Goal: Task Accomplishment & Management: Use online tool/utility

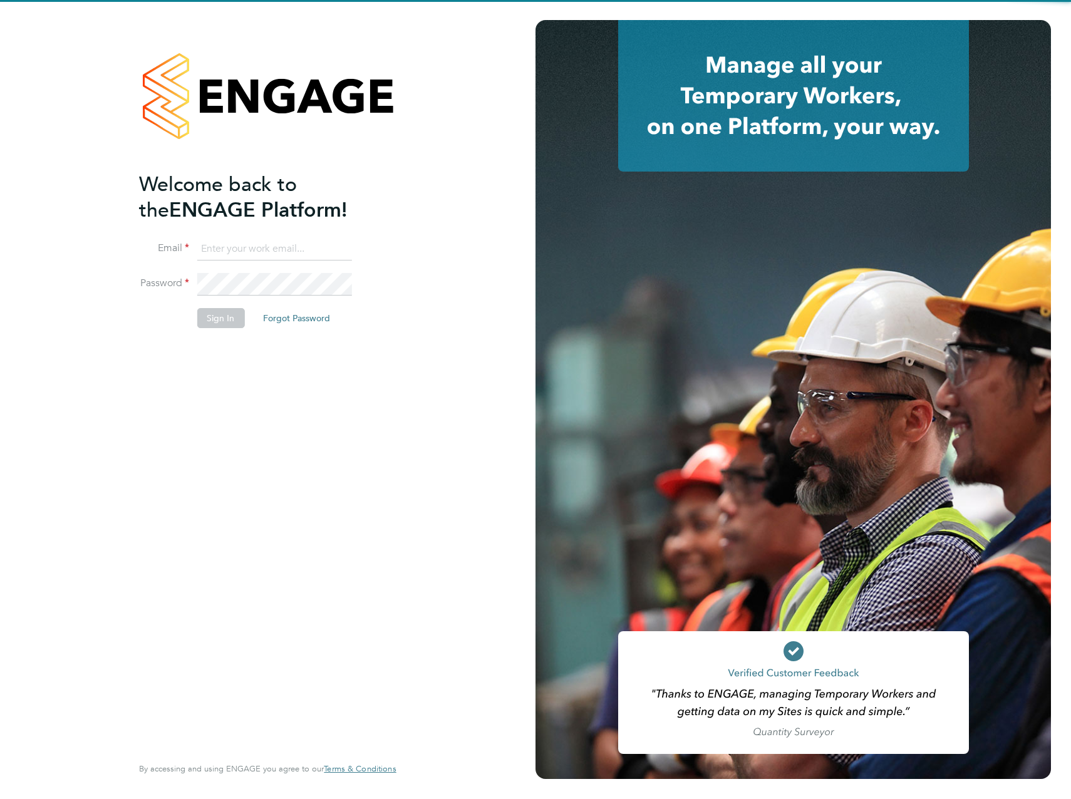
type input "James.Archer@vistry.co.uk"
click at [272, 374] on div "Welcome back to the ENGAGE Platform! Email James.Archer@vistry.co.uk Password S…" at bounding box center [261, 462] width 244 height 581
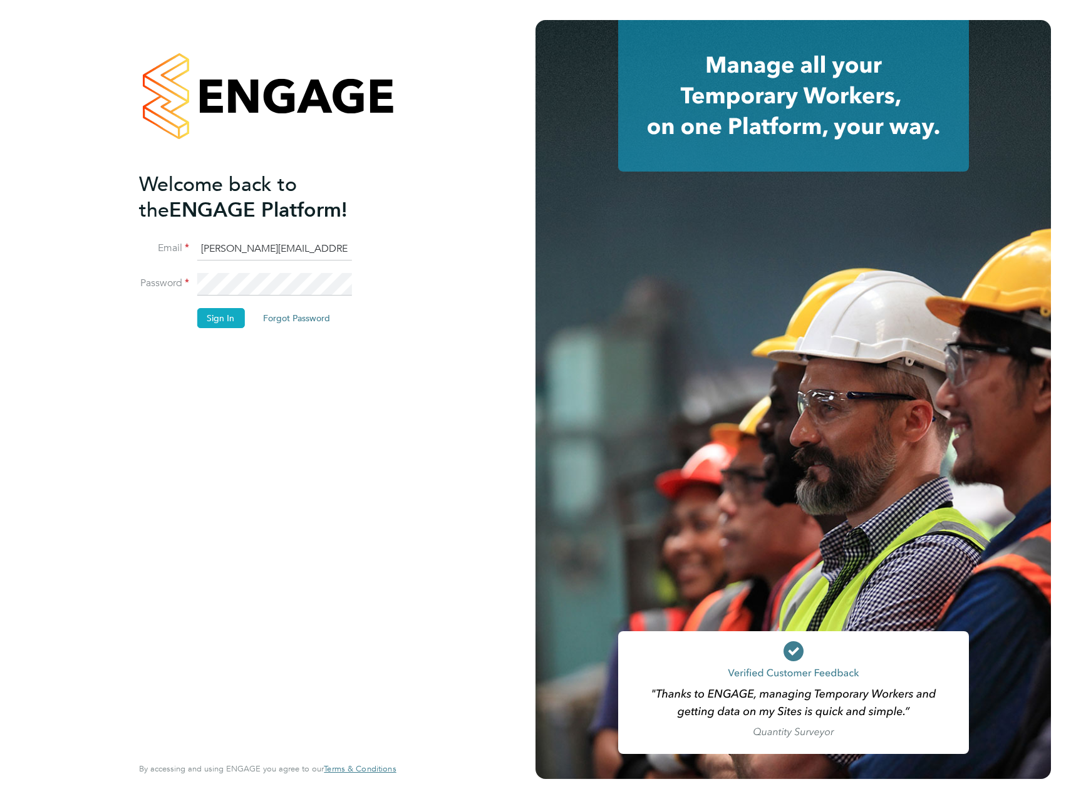
click at [225, 324] on button "Sign In" at bounding box center [221, 318] width 48 height 20
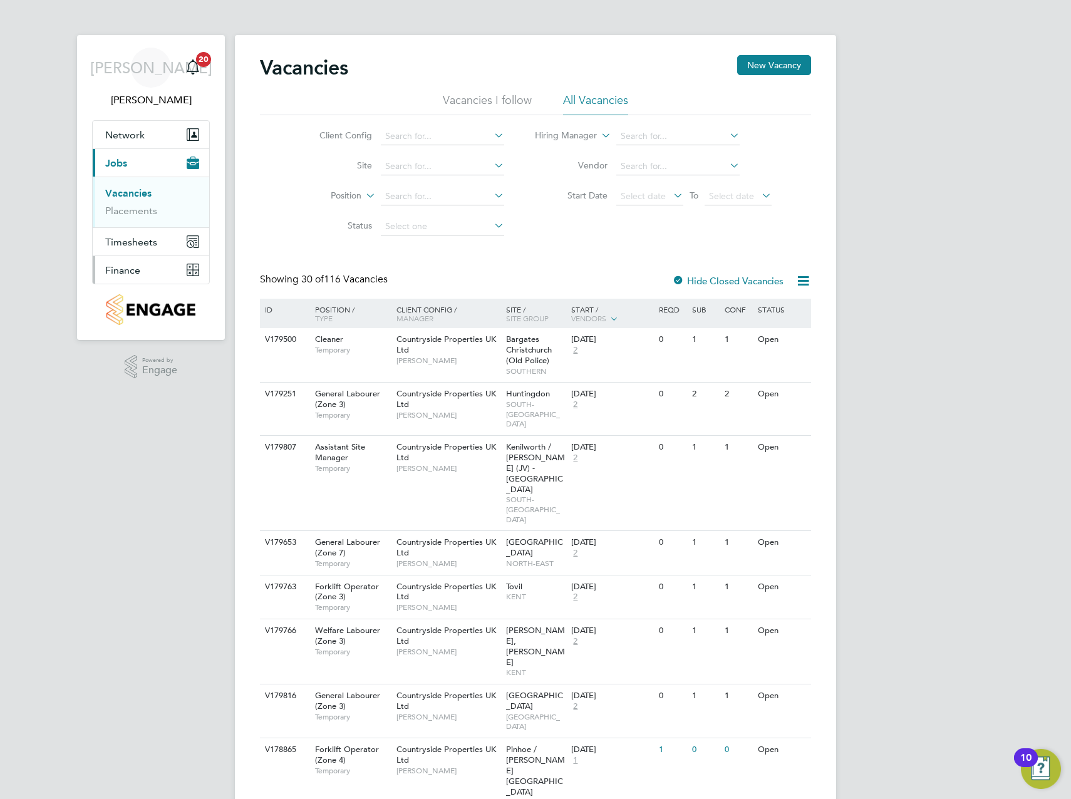
click at [117, 261] on button "Finance" at bounding box center [151, 270] width 116 height 28
click at [123, 247] on link "Invoices & Credit Notes" at bounding box center [144, 256] width 78 height 24
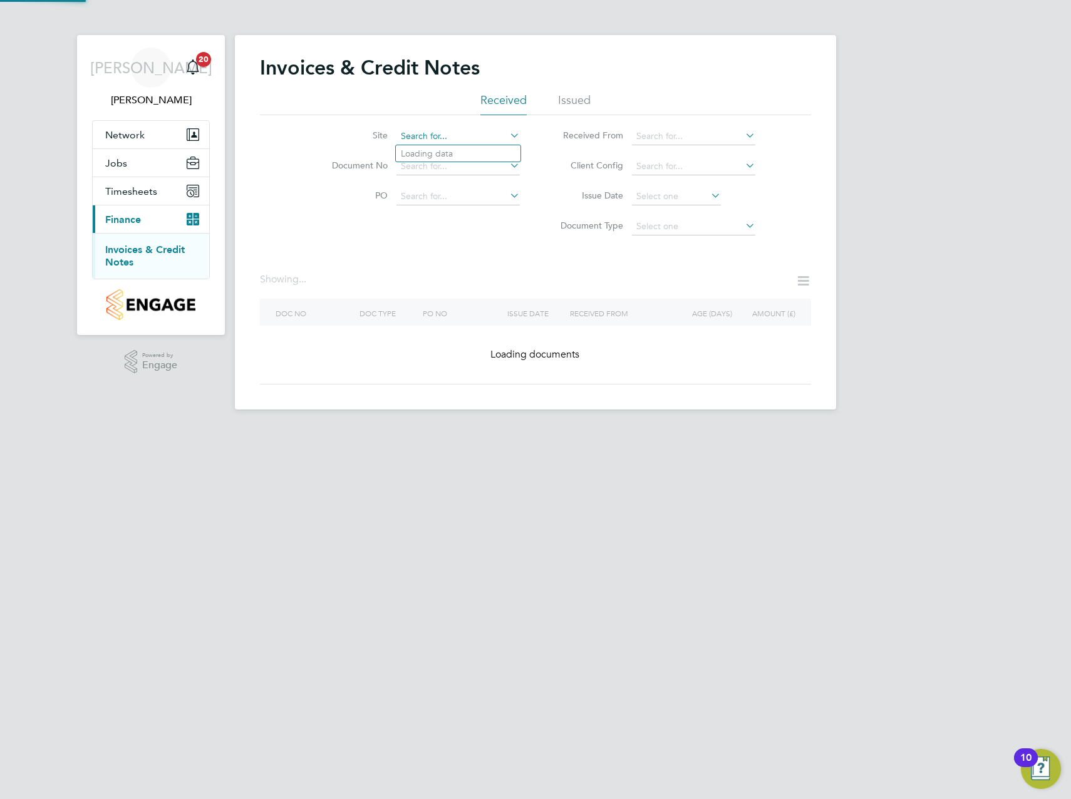
click at [451, 138] on input at bounding box center [457, 137] width 123 height 18
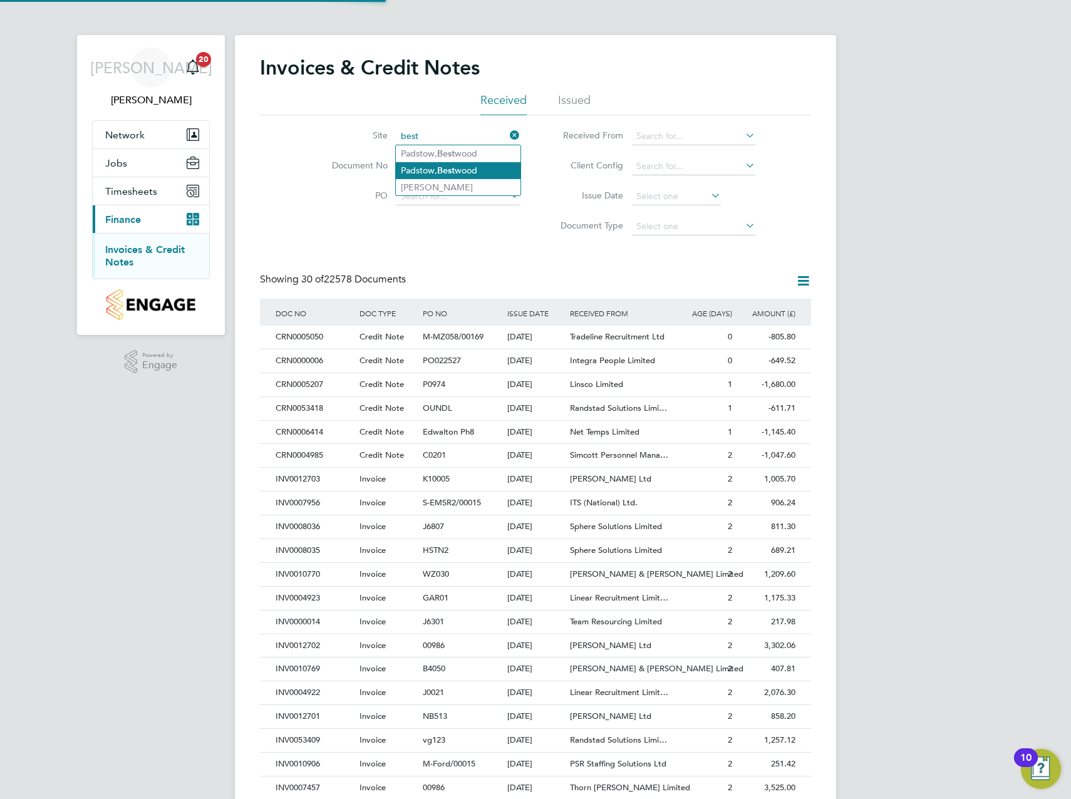
scroll to position [24, 106]
click at [450, 170] on b "Best" at bounding box center [446, 170] width 18 height 11
type input "Padstow, [GEOGRAPHIC_DATA]"
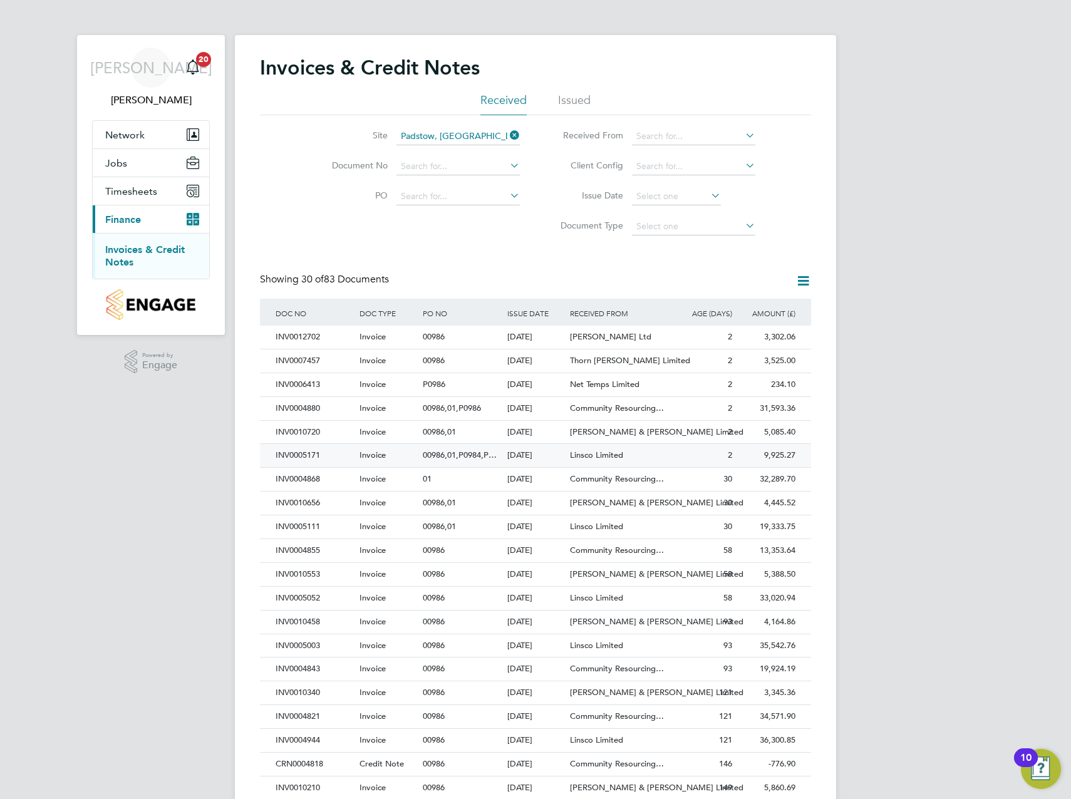
click at [502, 456] on div "00986,01,P0984,P…" at bounding box center [462, 455] width 84 height 23
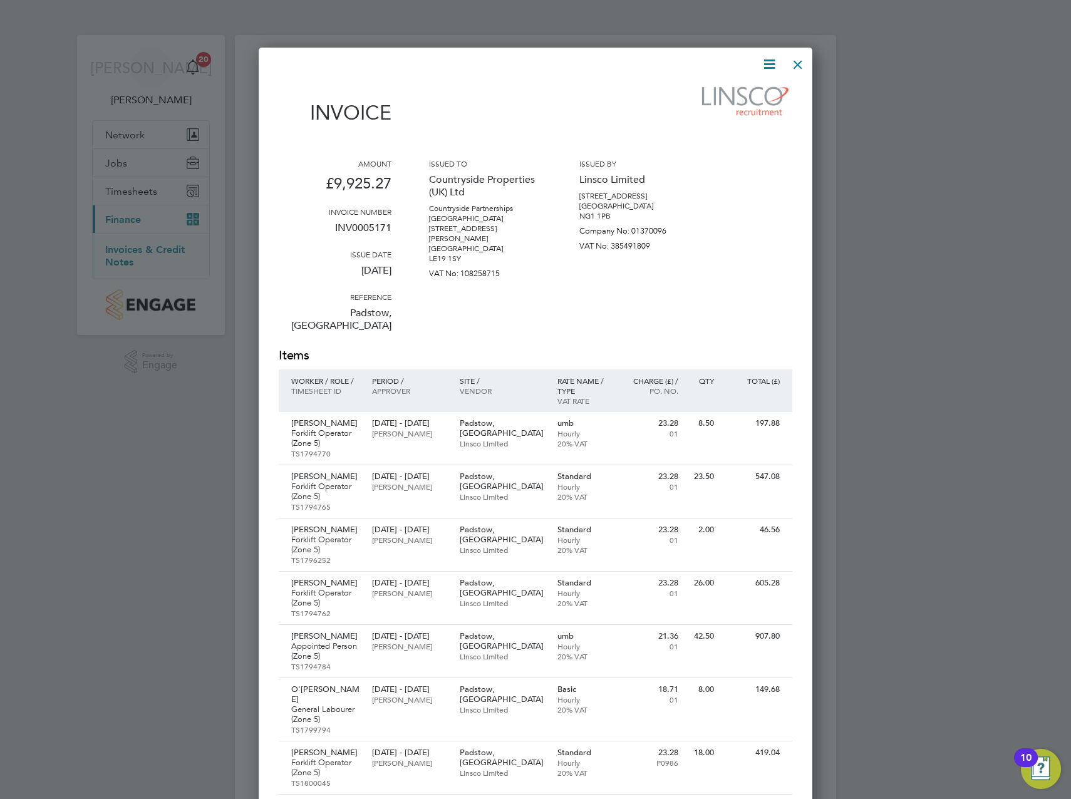
drag, startPoint x: 796, startPoint y: 66, endPoint x: 796, endPoint y: 86, distance: 20.7
click at [796, 66] on div at bounding box center [797, 61] width 23 height 23
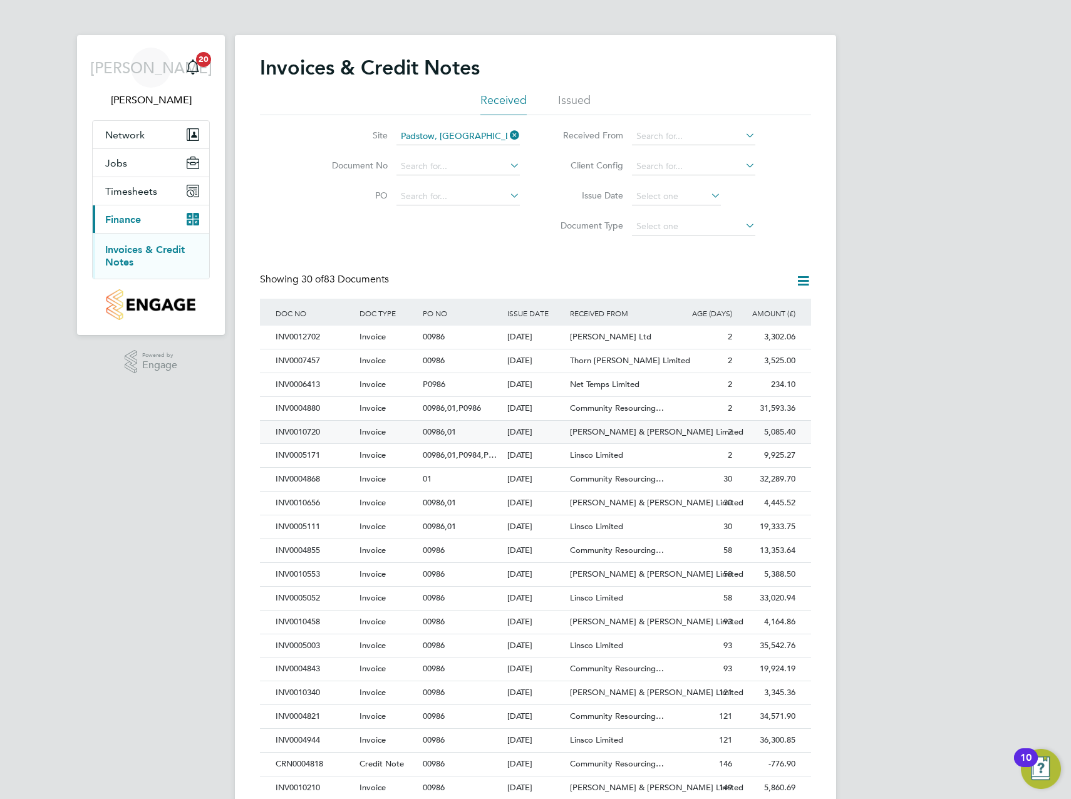
click at [483, 432] on div "00986,01" at bounding box center [462, 432] width 84 height 23
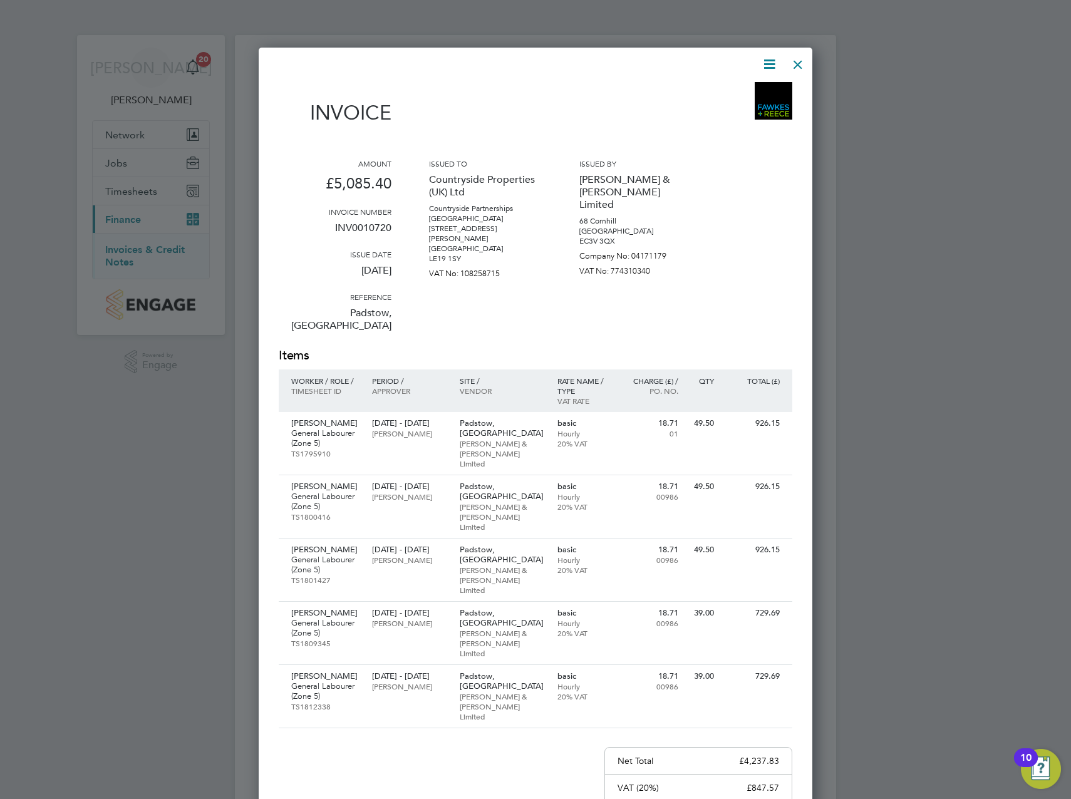
click at [793, 58] on div at bounding box center [797, 61] width 23 height 23
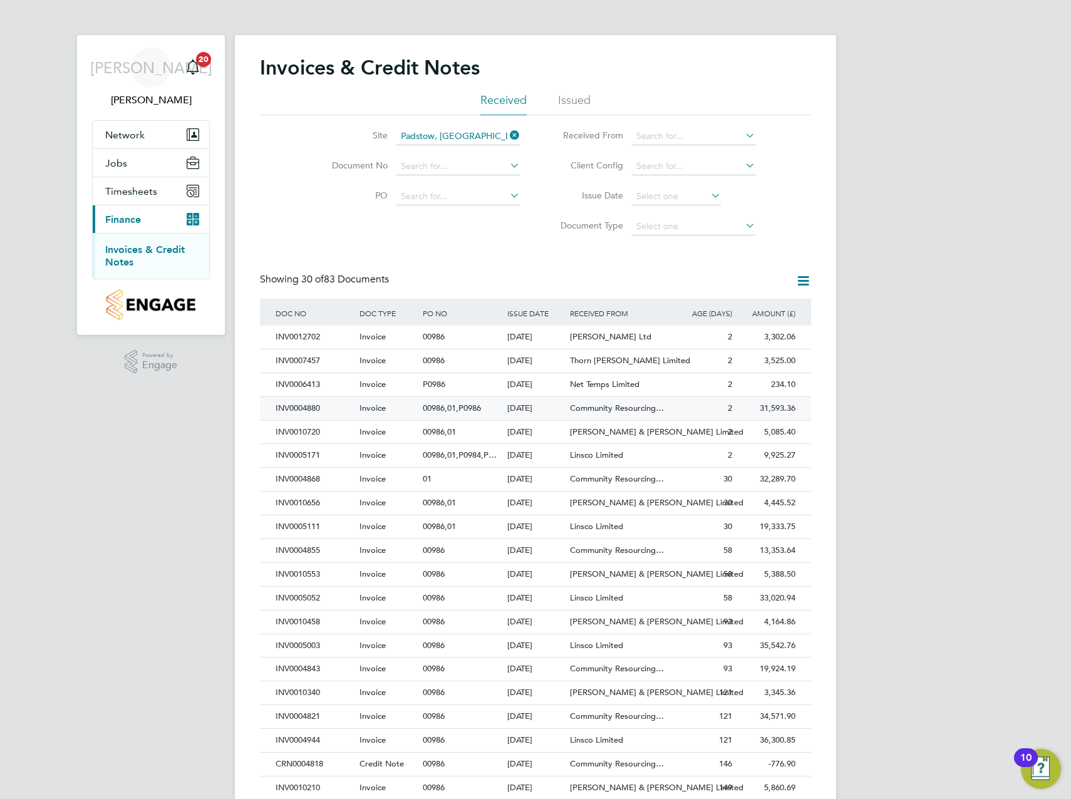
click at [399, 404] on div "Invoice" at bounding box center [387, 408] width 63 height 23
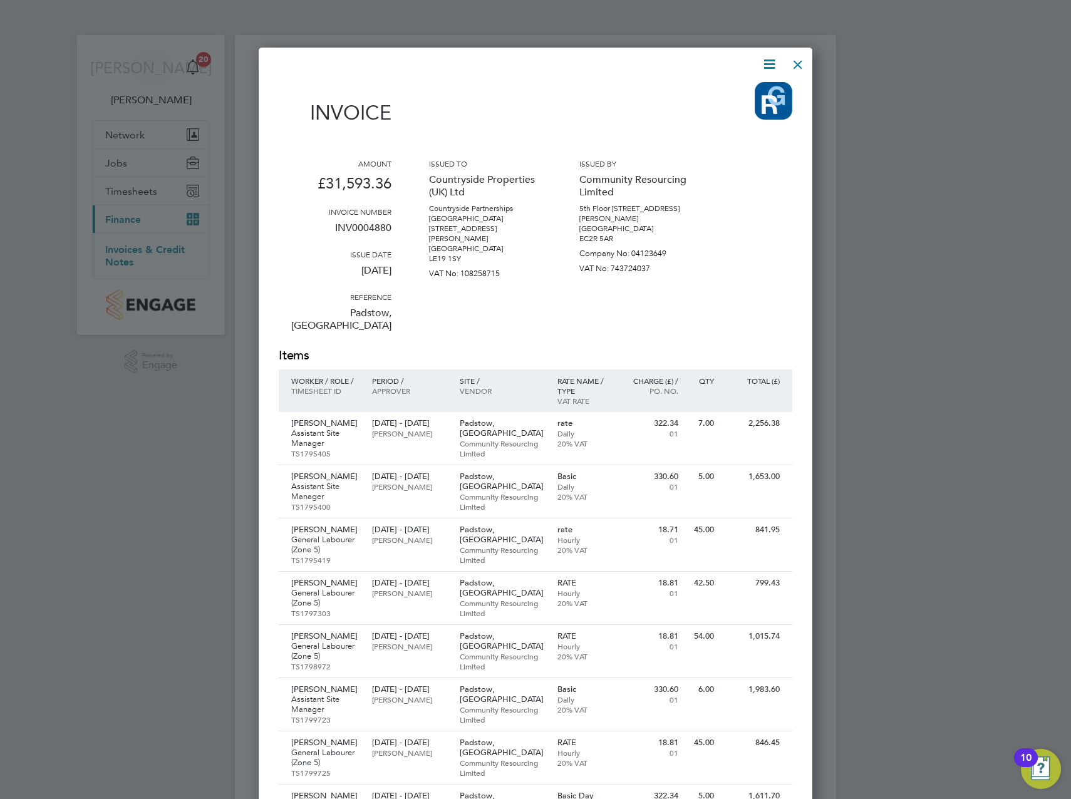
drag, startPoint x: 801, startPoint y: 61, endPoint x: 799, endPoint y: 100, distance: 39.5
click at [801, 61] on div at bounding box center [797, 61] width 23 height 23
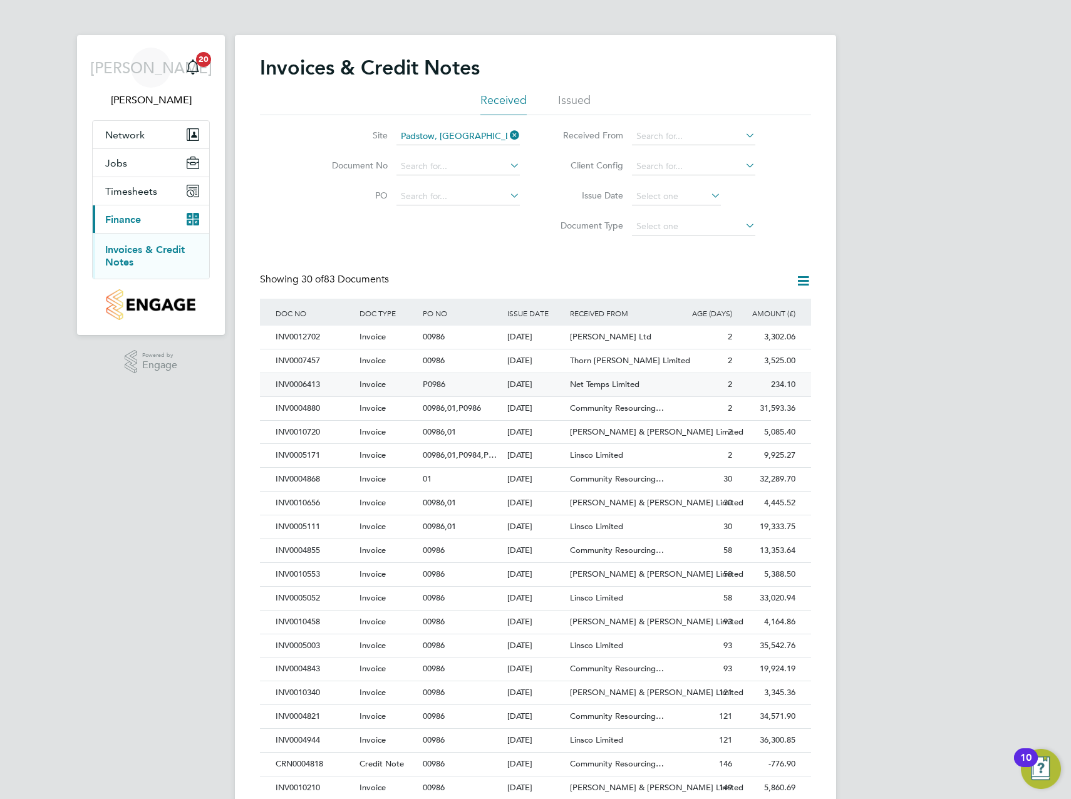
click at [457, 384] on div "P0986" at bounding box center [462, 384] width 84 height 23
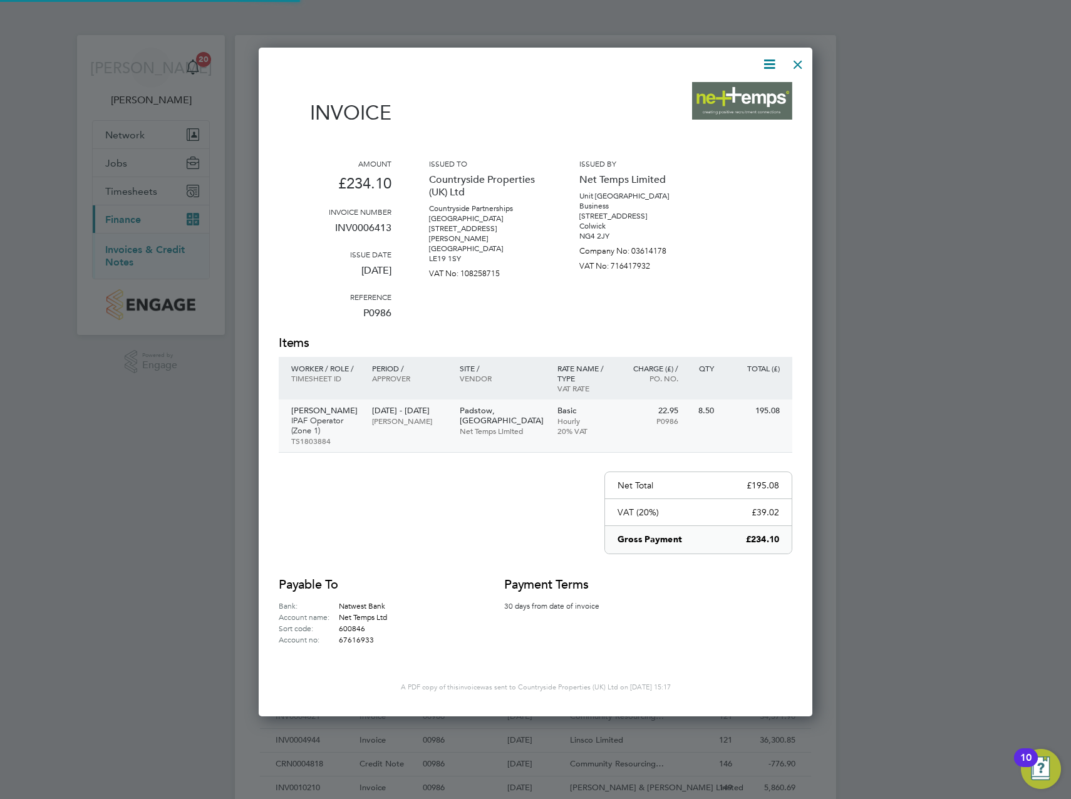
scroll to position [666, 554]
drag, startPoint x: 802, startPoint y: 66, endPoint x: 800, endPoint y: 123, distance: 56.4
click at [802, 66] on div at bounding box center [797, 61] width 23 height 23
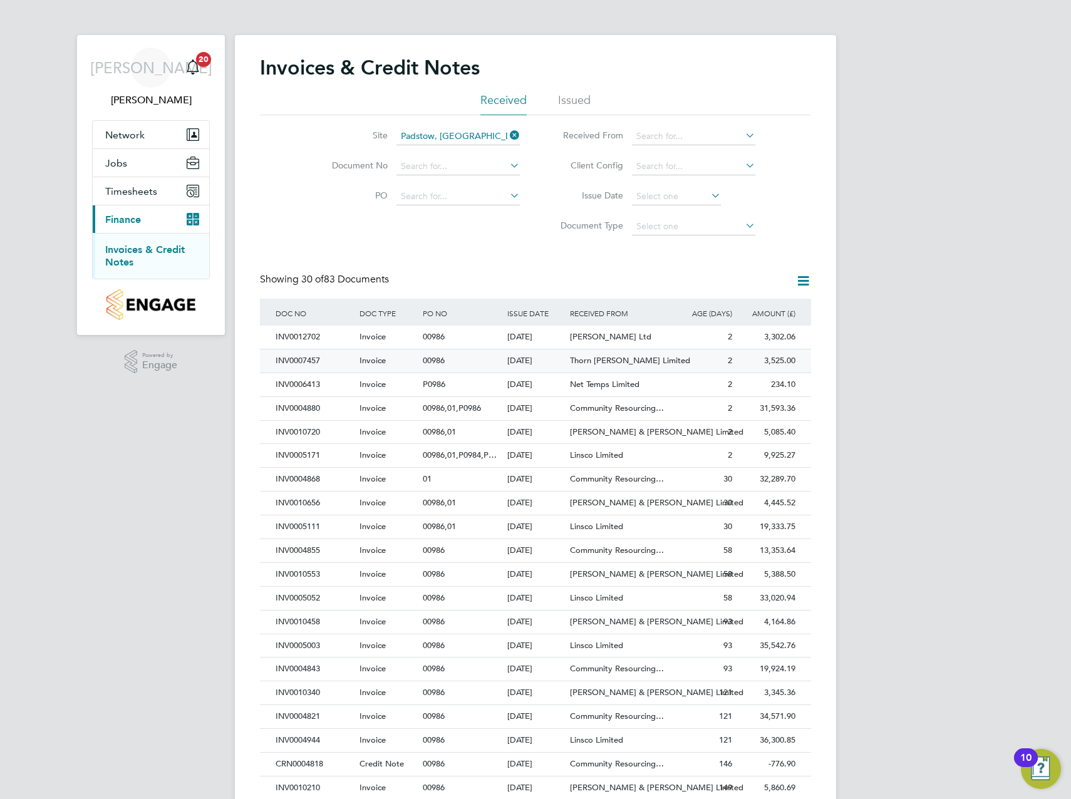
click at [467, 354] on div "00986" at bounding box center [462, 360] width 84 height 23
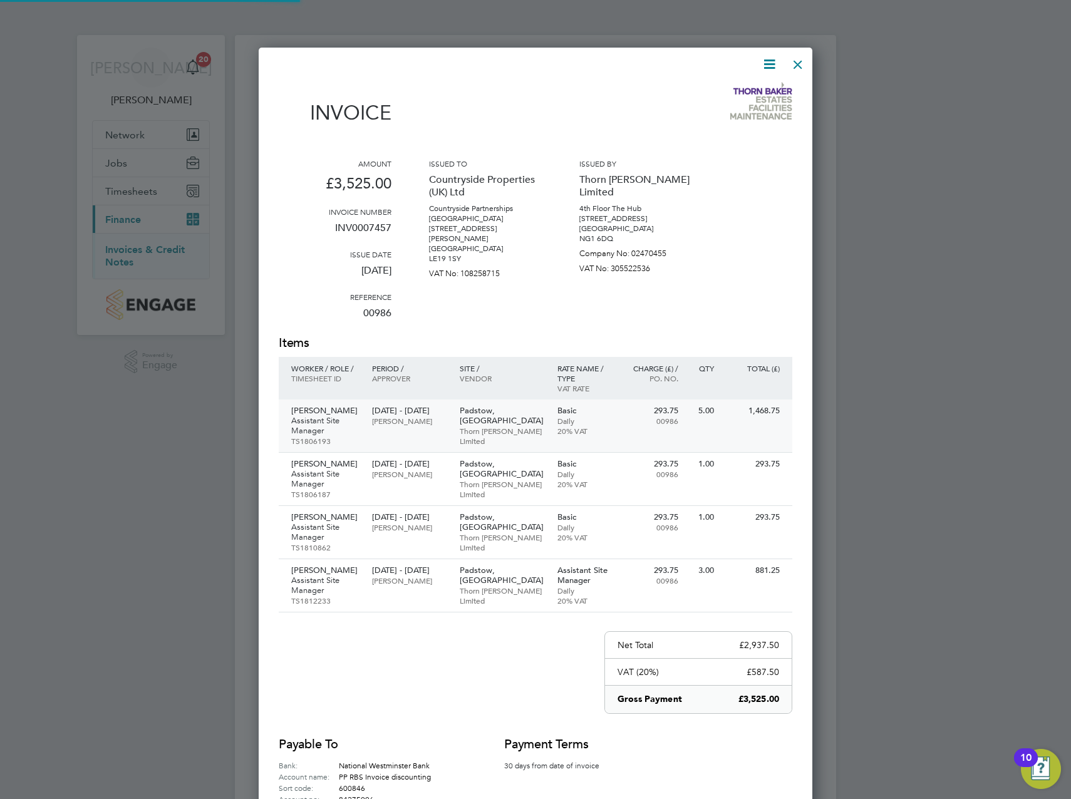
scroll to position [826, 554]
drag, startPoint x: 797, startPoint y: 66, endPoint x: 719, endPoint y: 198, distance: 153.6
click at [797, 66] on div at bounding box center [797, 61] width 23 height 23
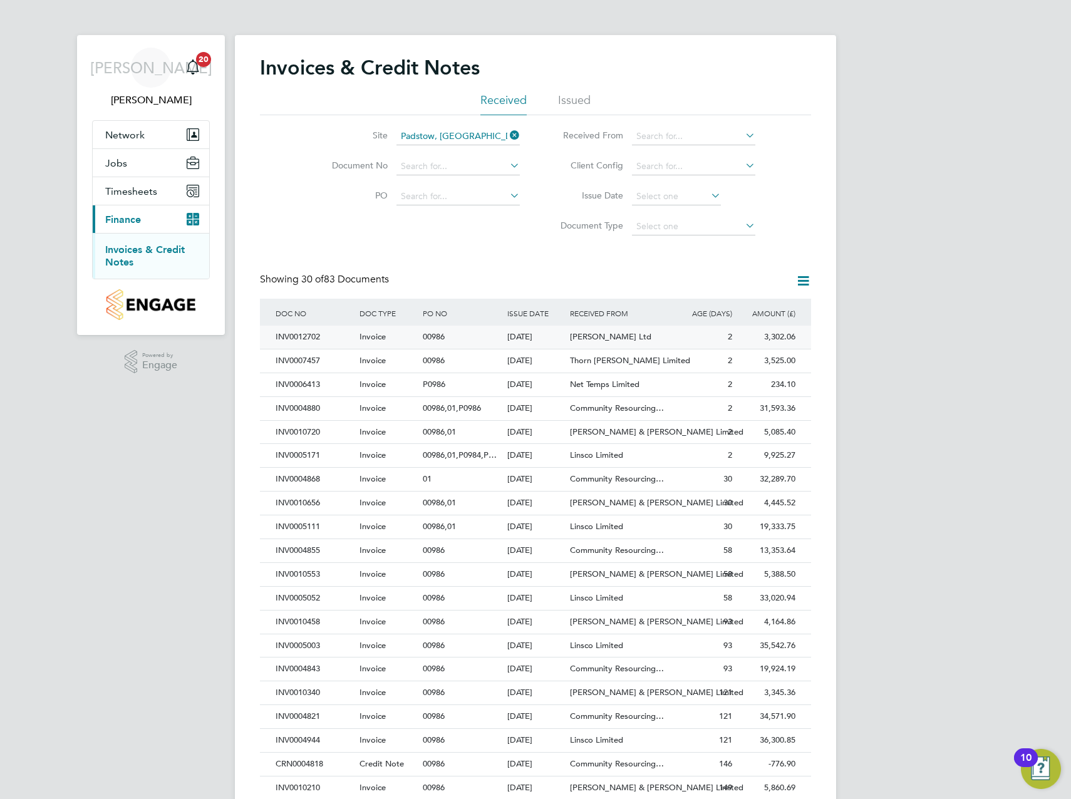
click at [450, 332] on div "00986" at bounding box center [462, 337] width 84 height 23
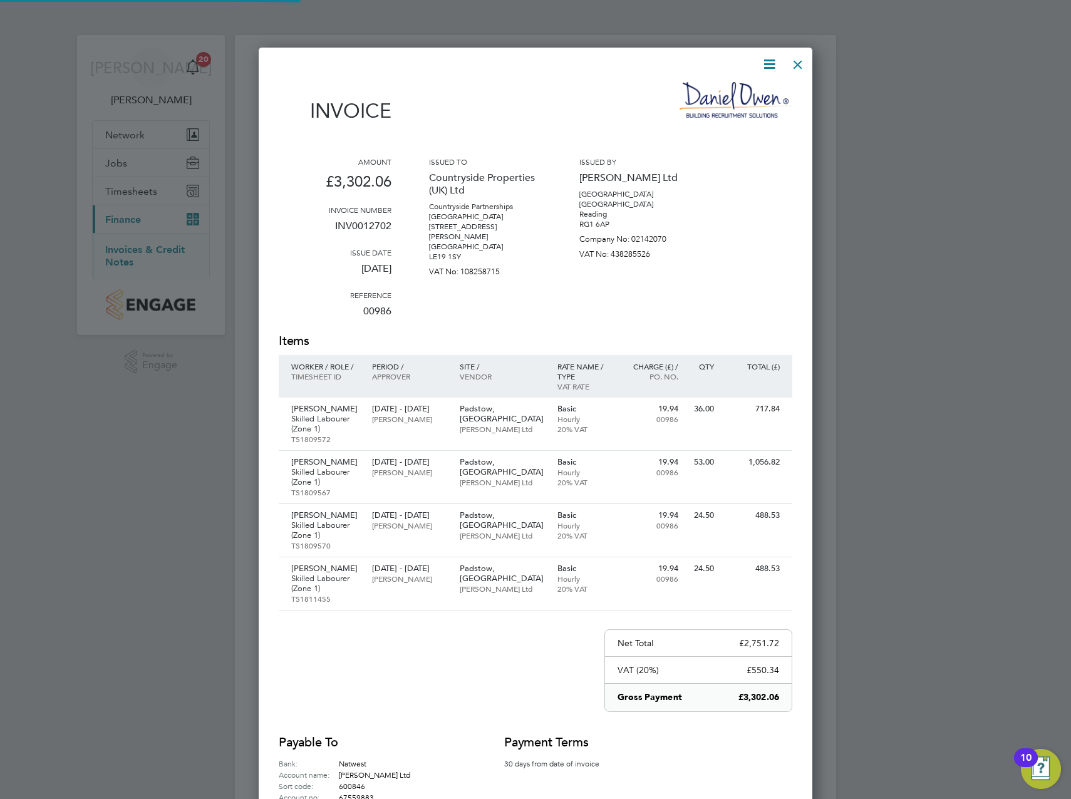
scroll to position [824, 554]
drag, startPoint x: 795, startPoint y: 61, endPoint x: 863, endPoint y: 85, distance: 72.9
click at [795, 61] on div at bounding box center [797, 61] width 23 height 23
